Goal: Information Seeking & Learning: Learn about a topic

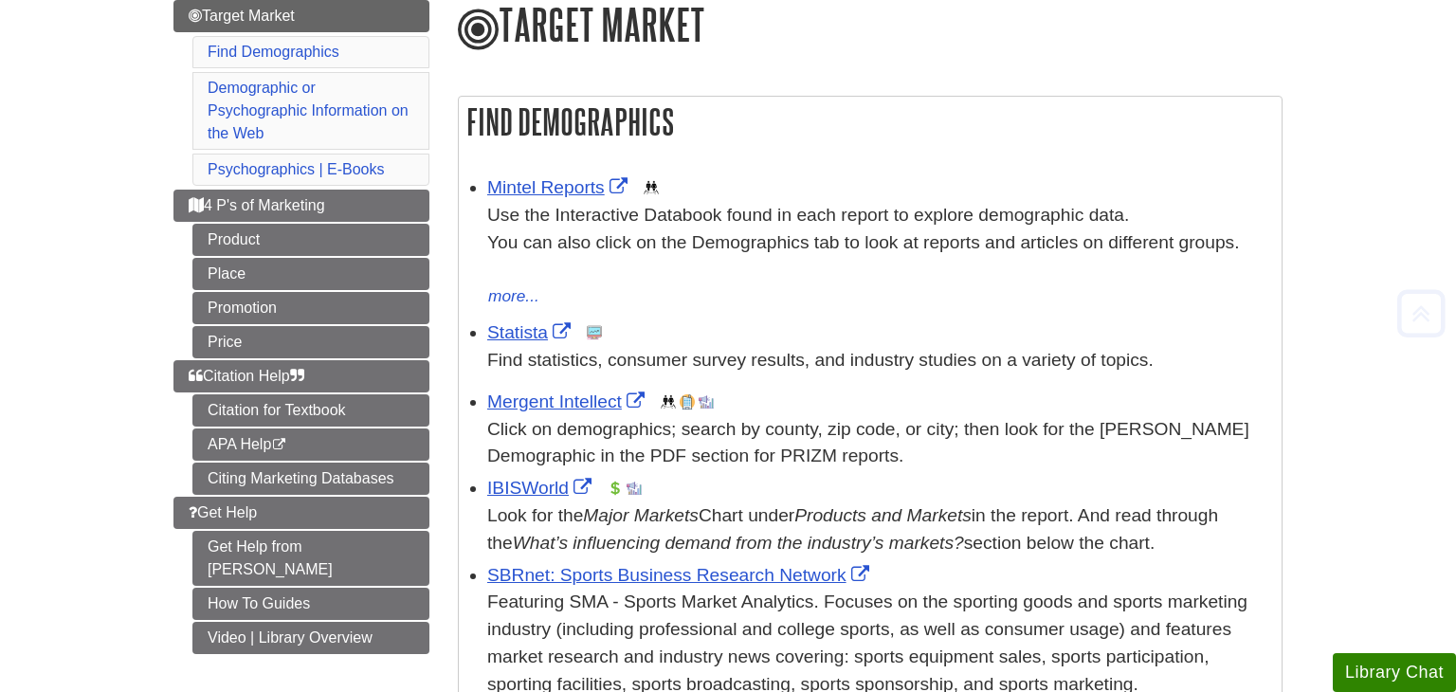
scroll to position [244, 0]
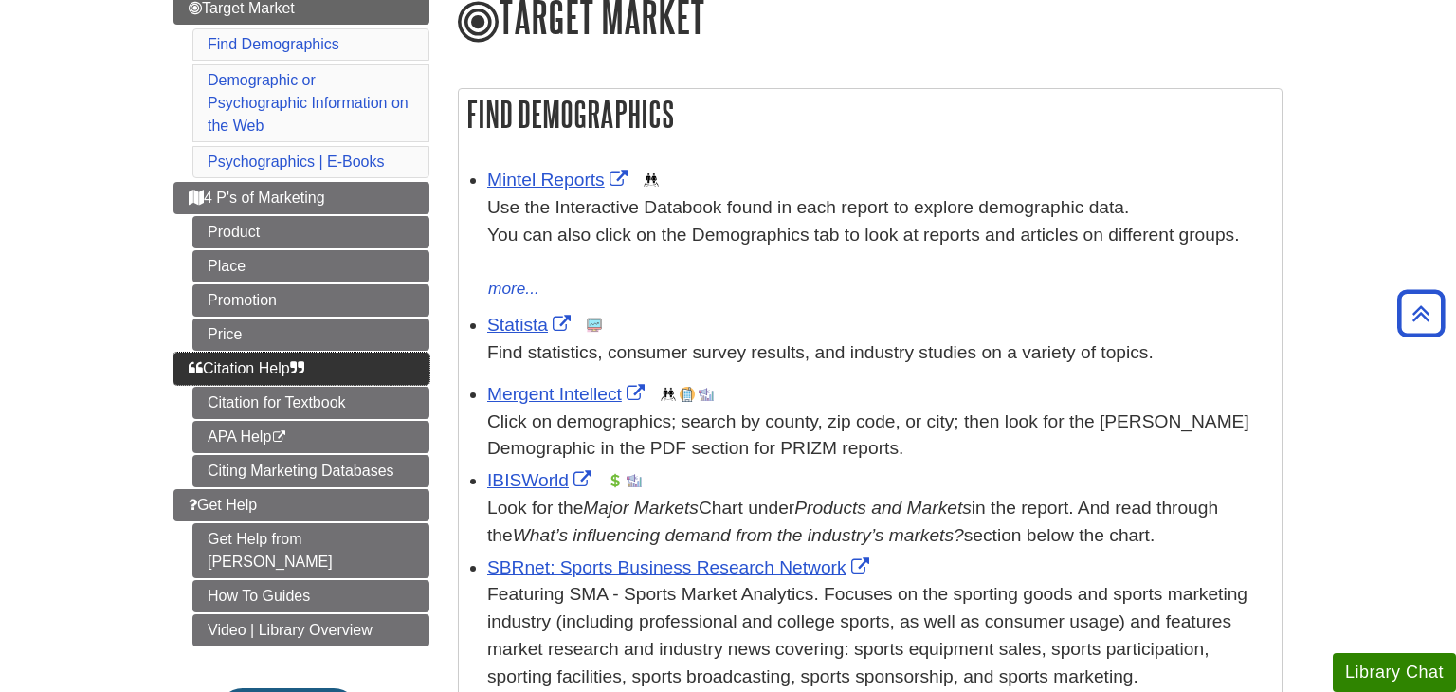
click at [318, 372] on link "Citation Help" at bounding box center [301, 369] width 256 height 32
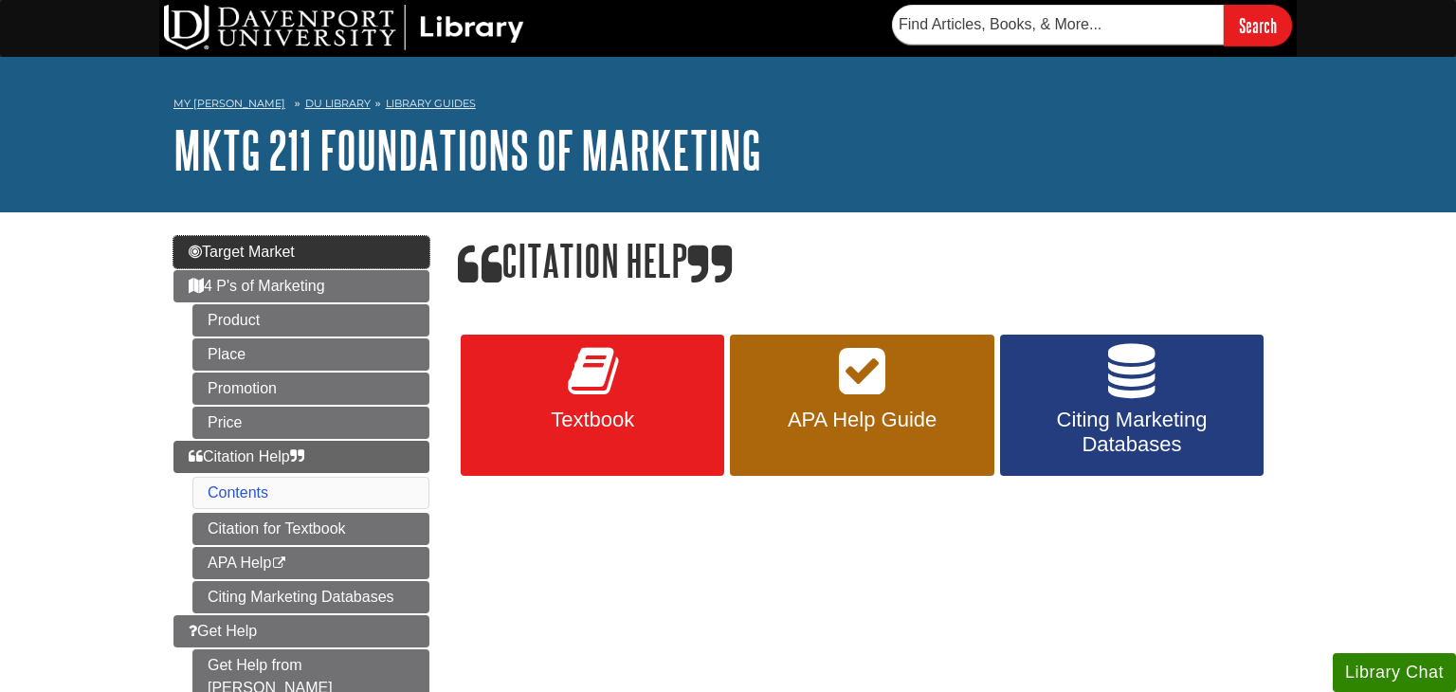
click at [338, 247] on link "Target Market" at bounding box center [301, 252] width 256 height 32
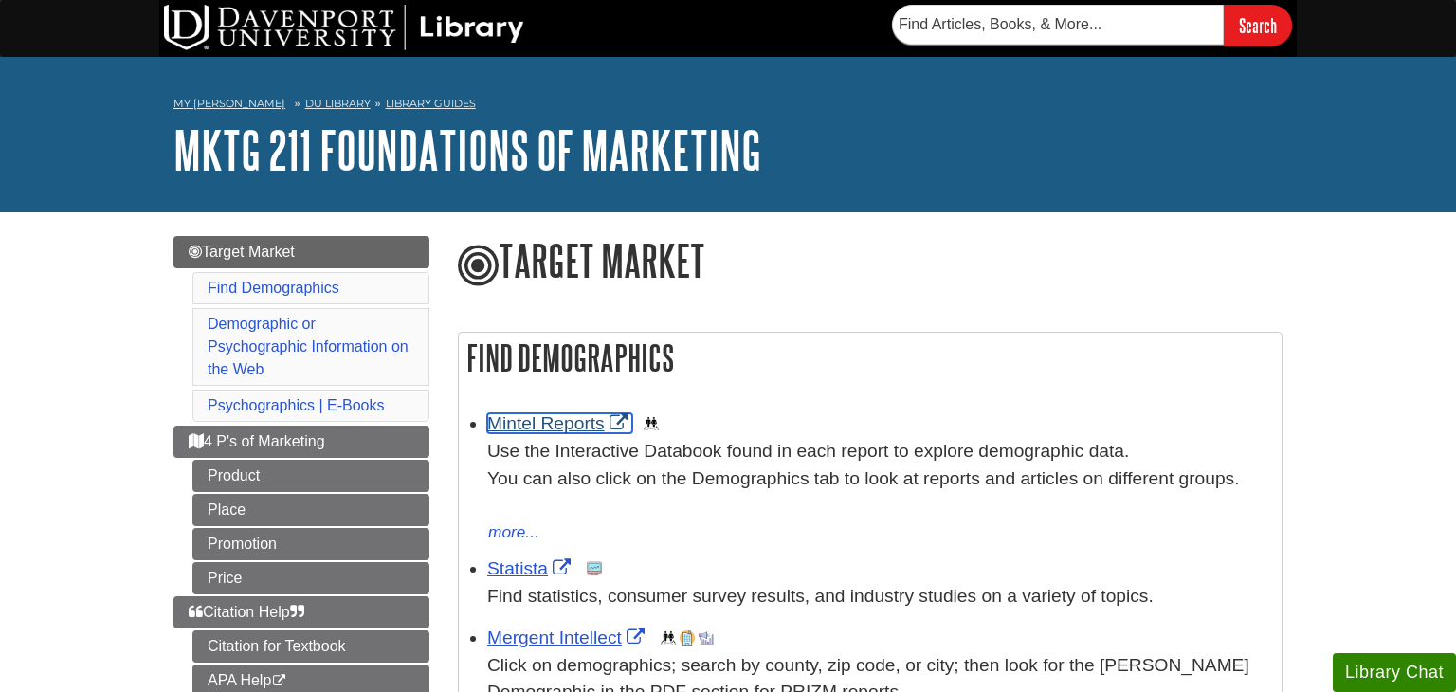
click at [547, 427] on link "Mintel Reports" at bounding box center [559, 423] width 145 height 20
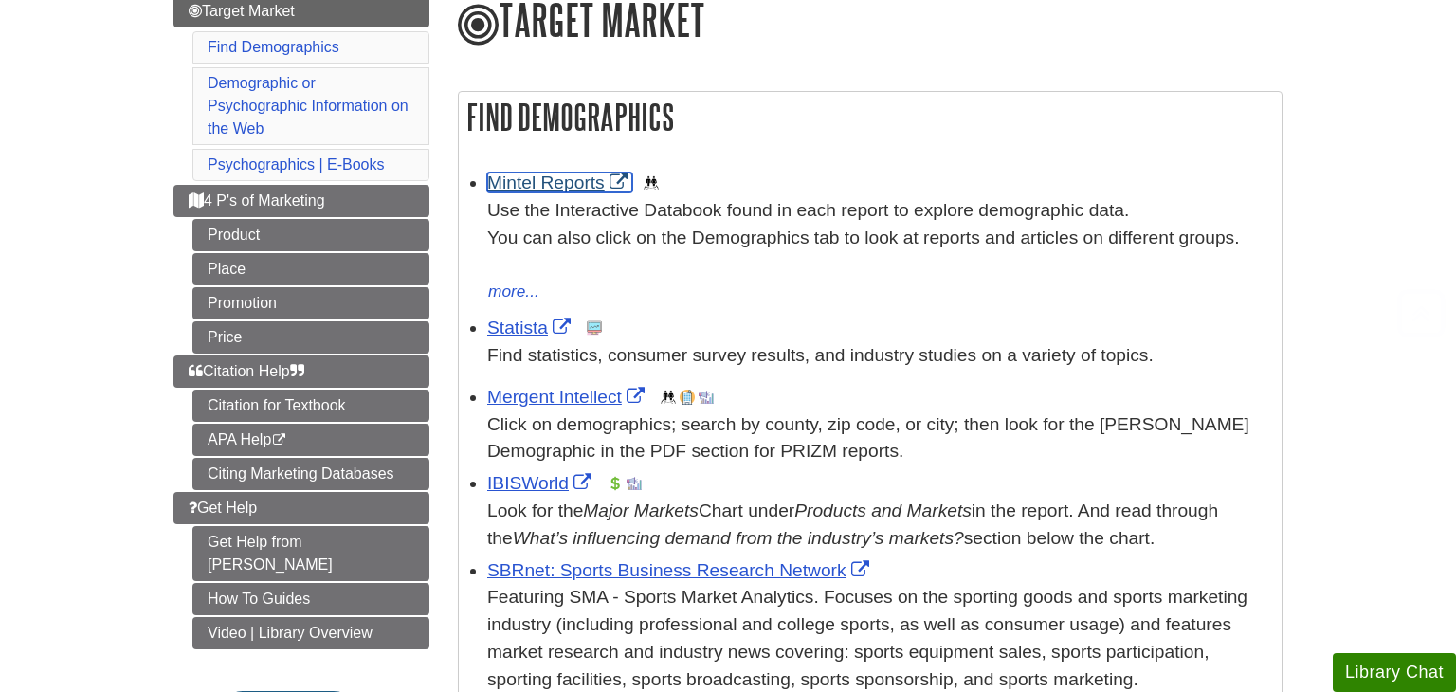
scroll to position [243, 0]
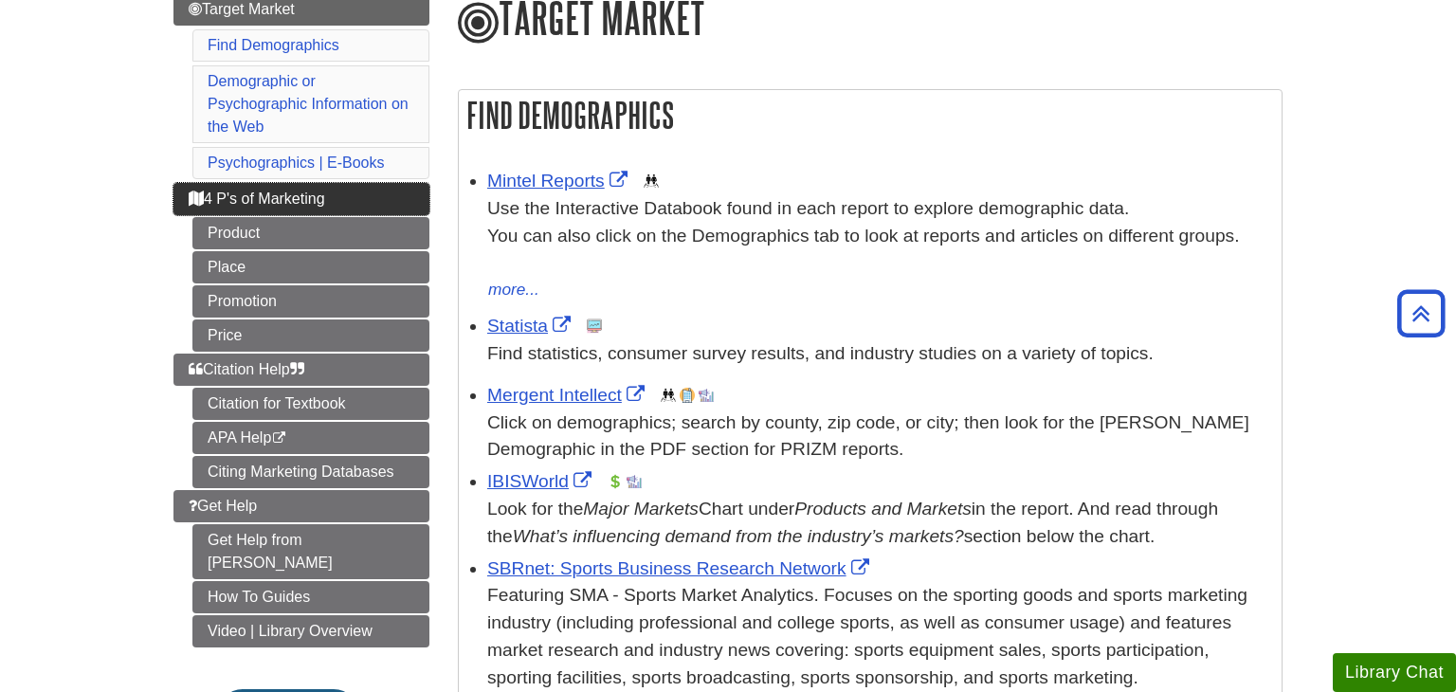
click at [340, 198] on link "4 P's of Marketing" at bounding box center [301, 199] width 256 height 32
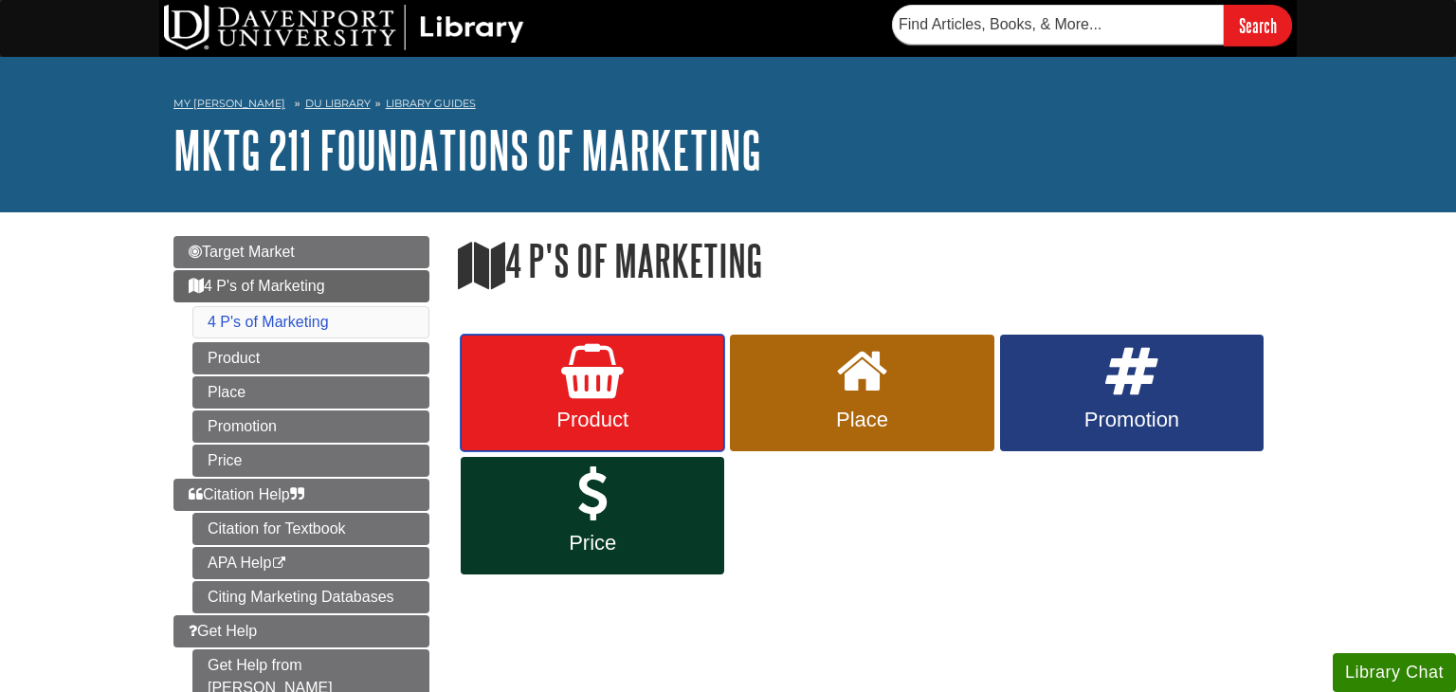
click at [559, 409] on span "Product" at bounding box center [592, 420] width 235 height 25
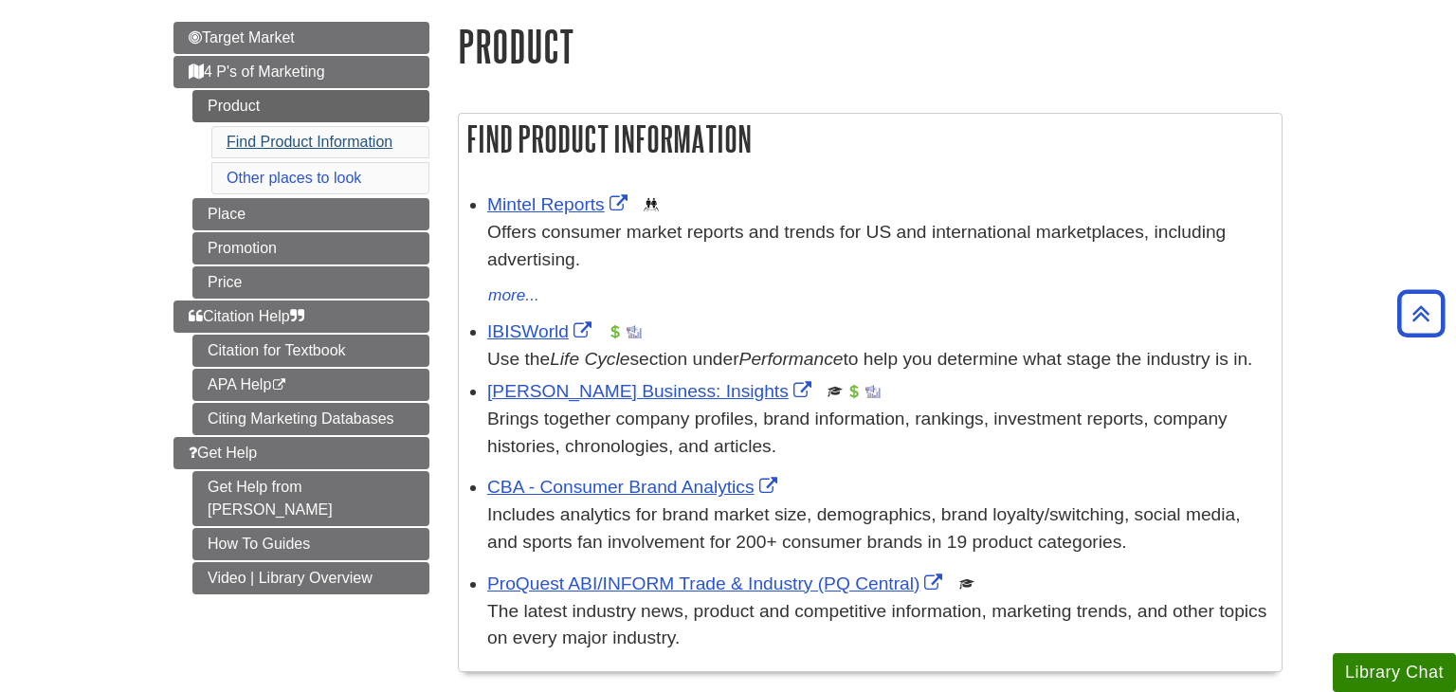
scroll to position [203, 0]
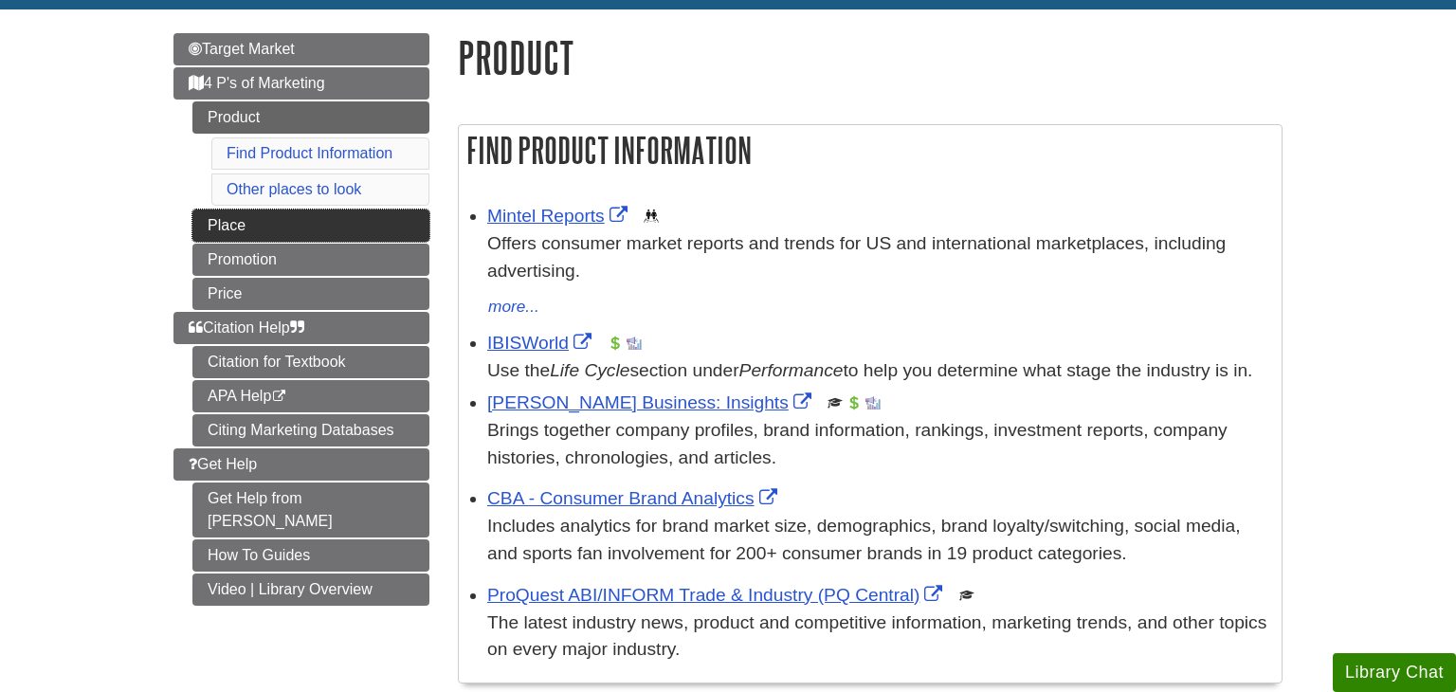
click at [320, 225] on link "Place" at bounding box center [310, 225] width 237 height 32
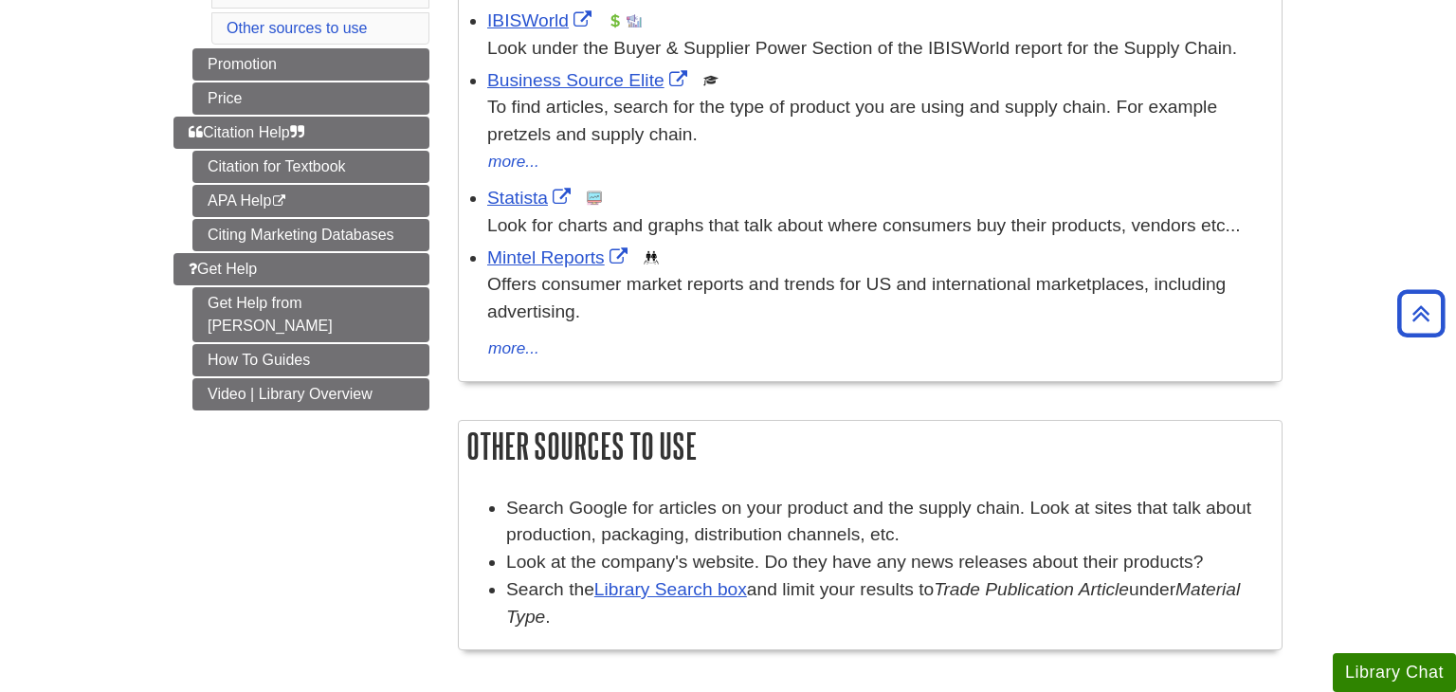
scroll to position [377, 0]
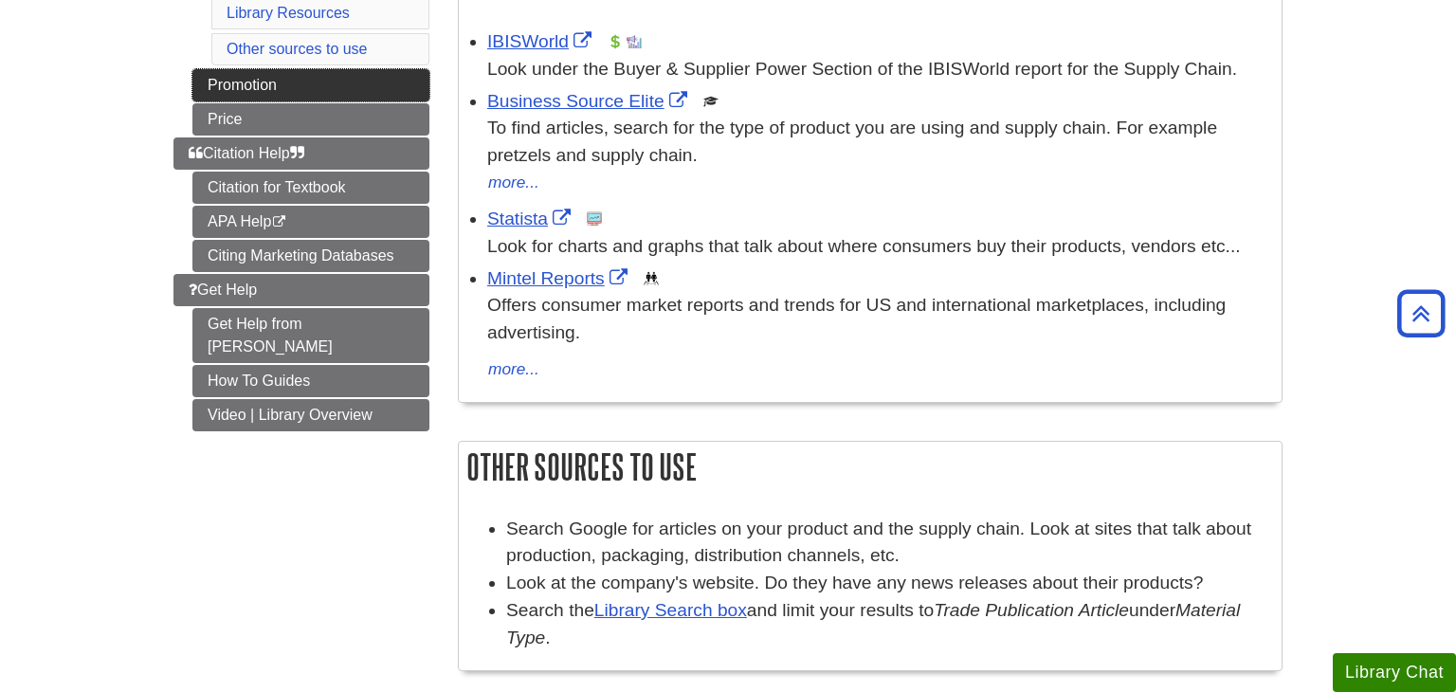
click at [341, 94] on link "Promotion" at bounding box center [310, 85] width 237 height 32
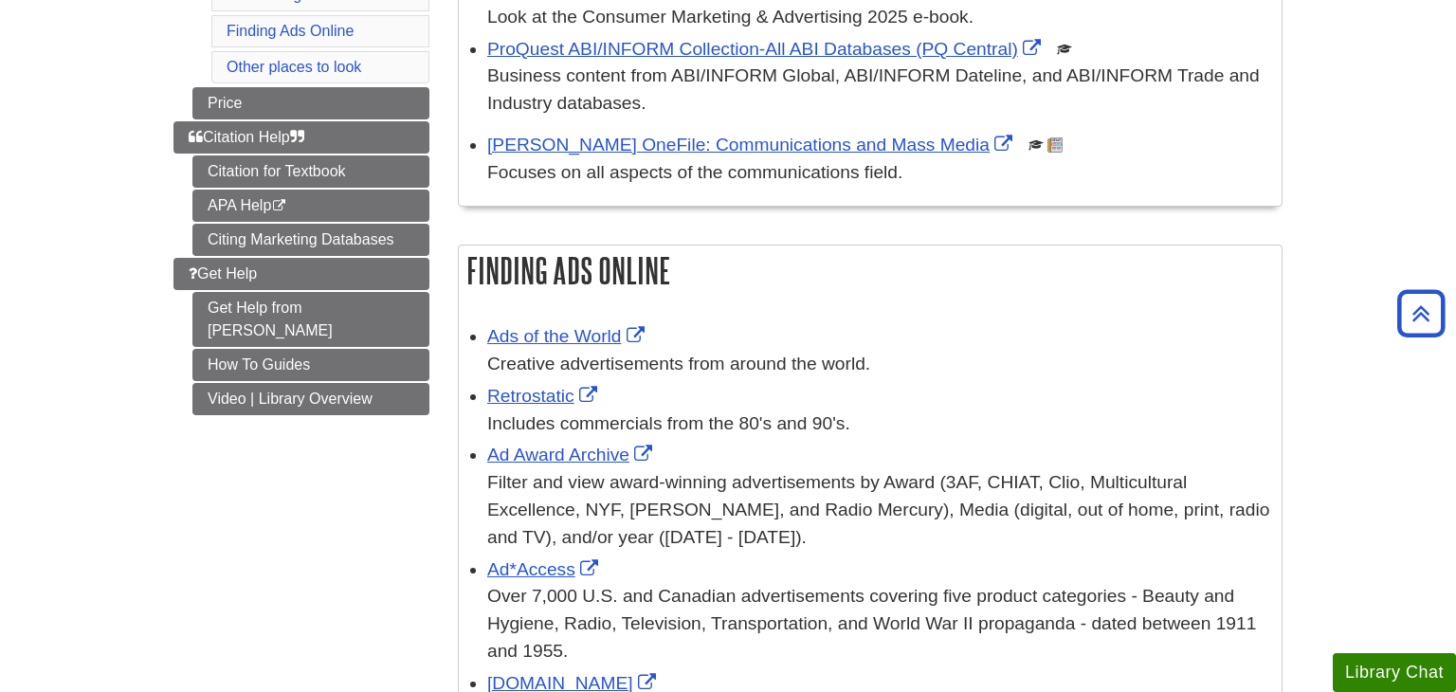
scroll to position [426, 0]
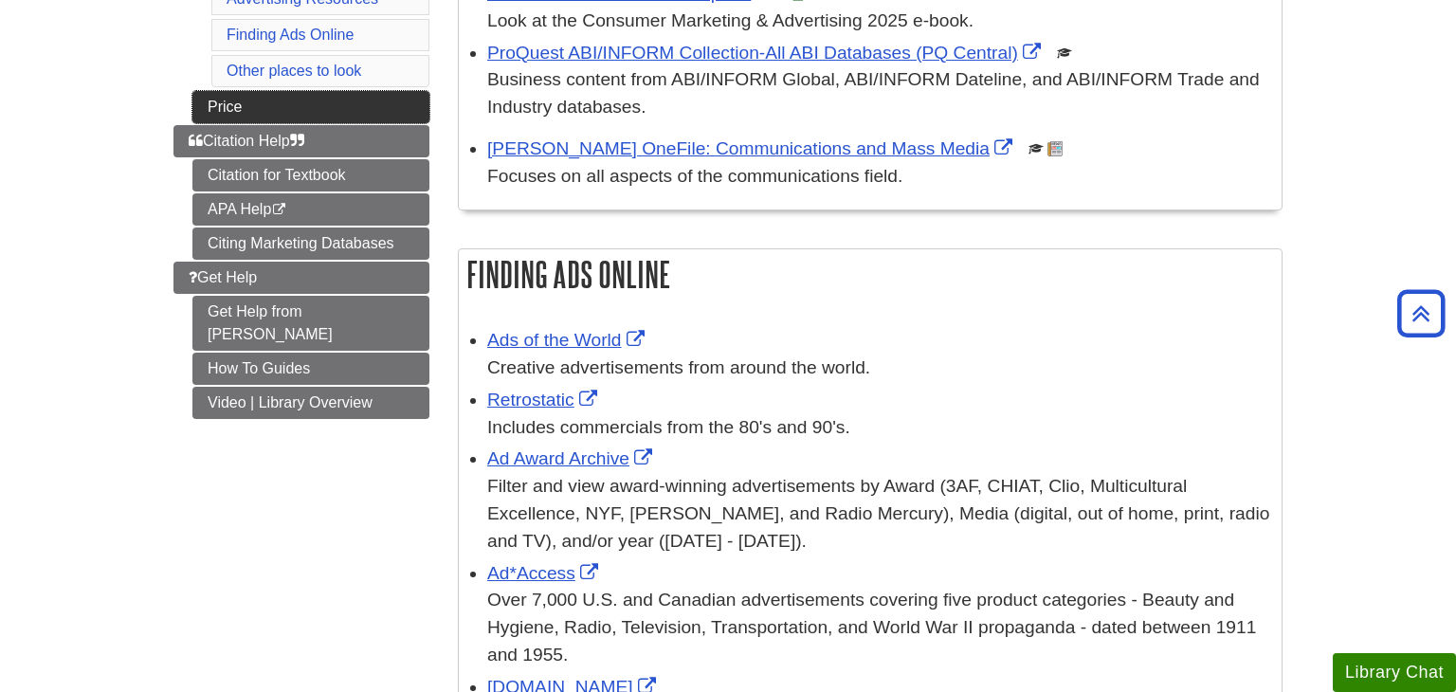
click at [313, 104] on link "Price" at bounding box center [310, 107] width 237 height 32
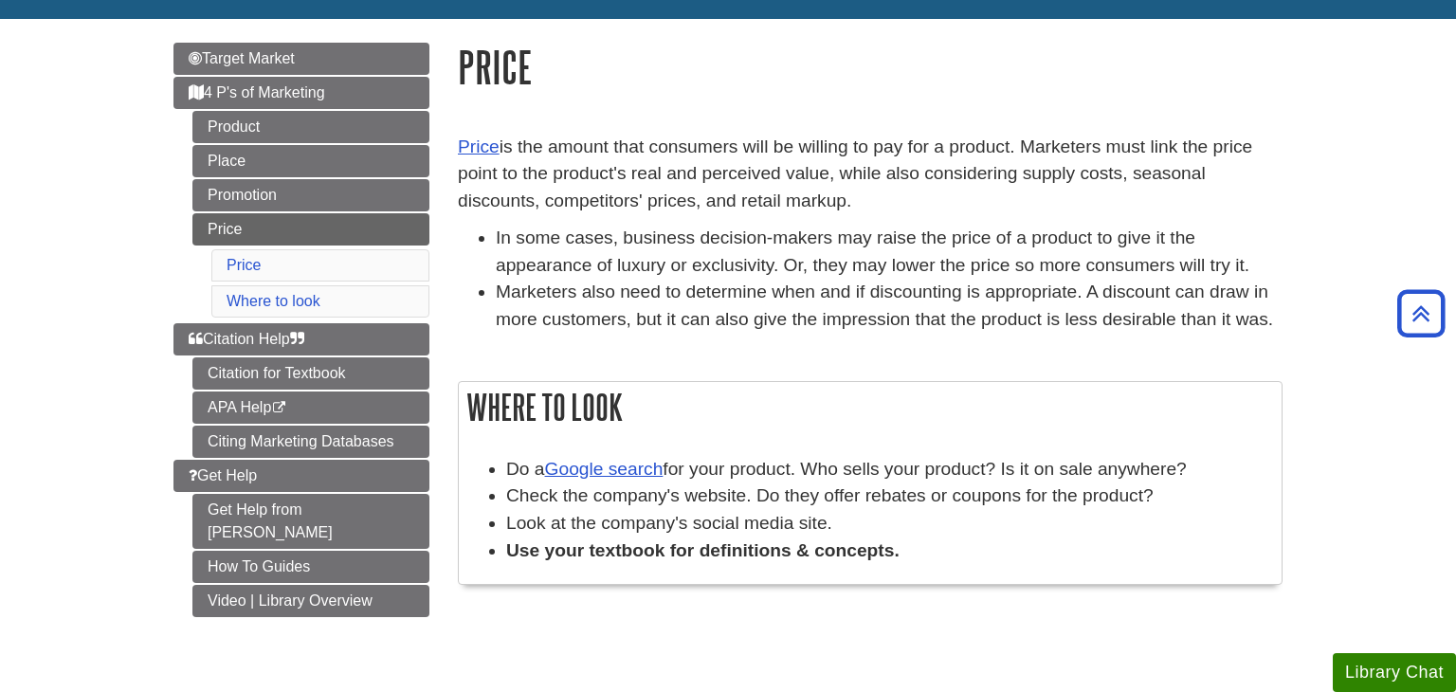
scroll to position [187, 0]
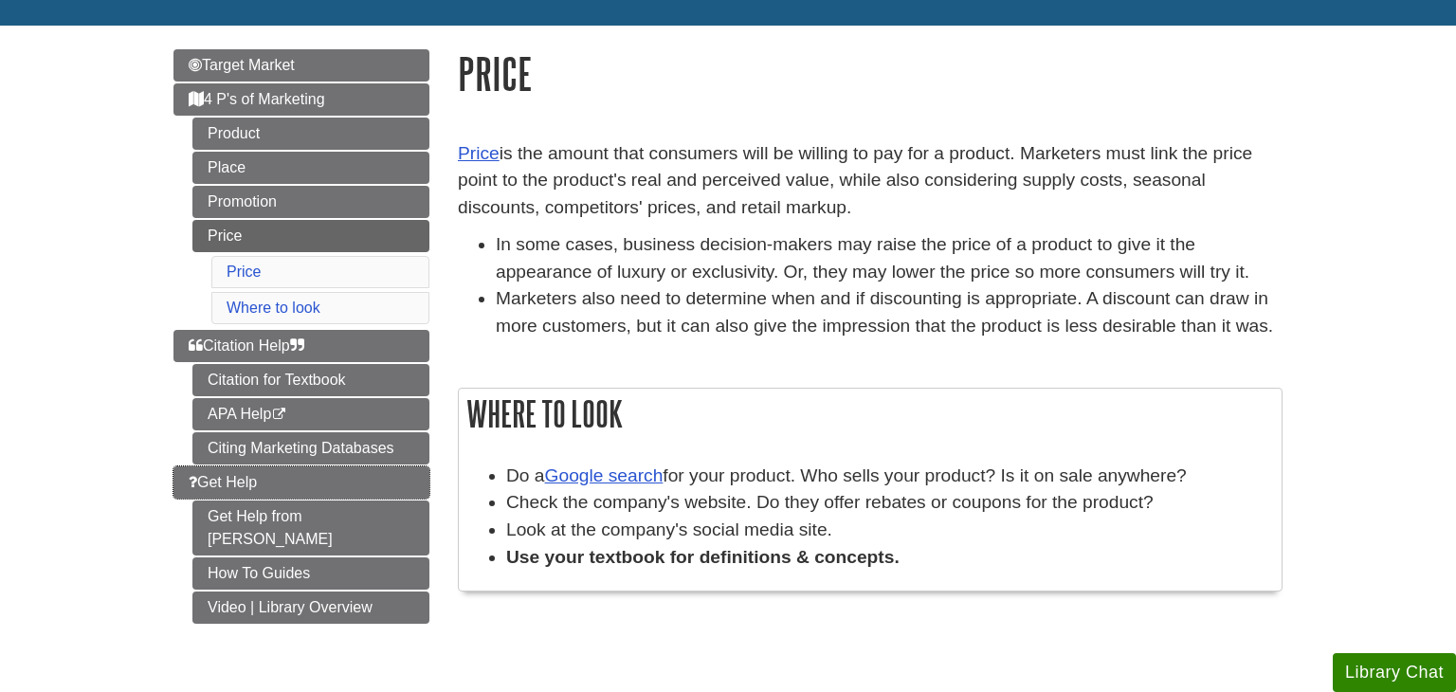
drag, startPoint x: 252, startPoint y: 488, endPoint x: 41, endPoint y: 593, distance: 236.1
click at [48, 595] on body "Skip to Main Content Search My [PERSON_NAME] DU Library Library Guides MKTG 211…" at bounding box center [728, 495] width 1456 height 1364
click at [48, 595] on body "Skip to Main Content Search My Davenport DU Library Library Guides MKTG 211 Fou…" at bounding box center [728, 495] width 1456 height 1364
